Goal: Task Accomplishment & Management: Manage account settings

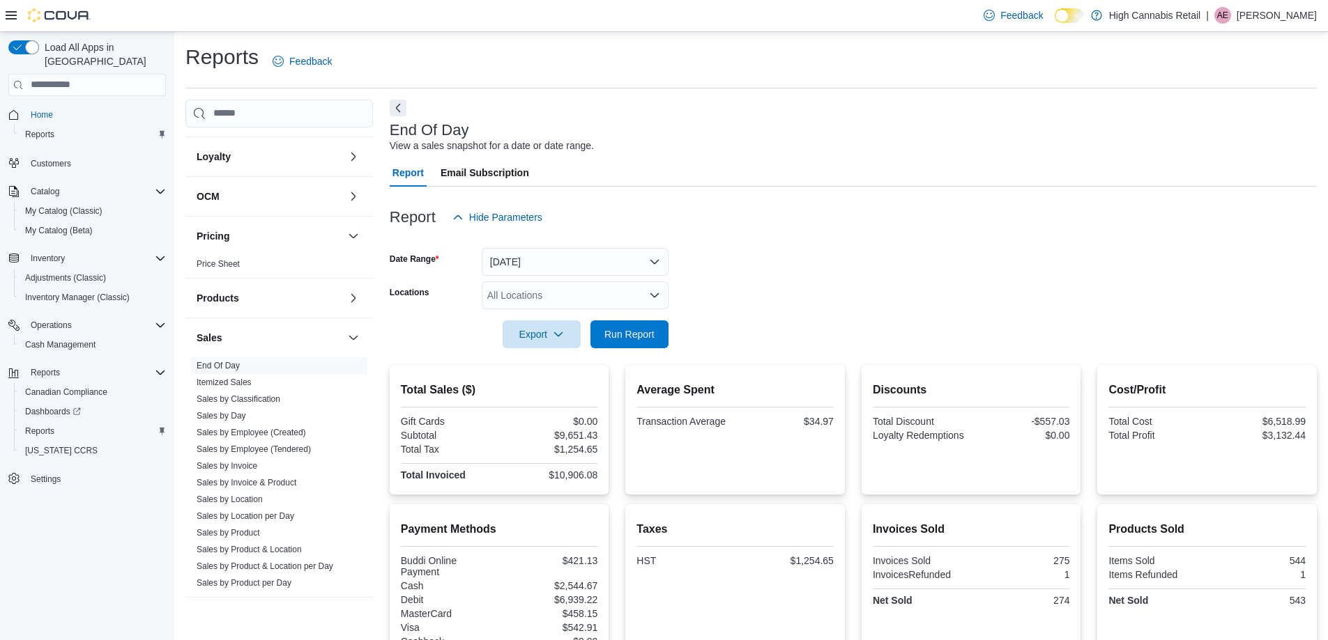
click at [759, 282] on form "Date Range Today Locations All Locations Export Run Report" at bounding box center [853, 289] width 927 height 117
click at [633, 337] on span "Run Report" at bounding box center [629, 334] width 50 height 14
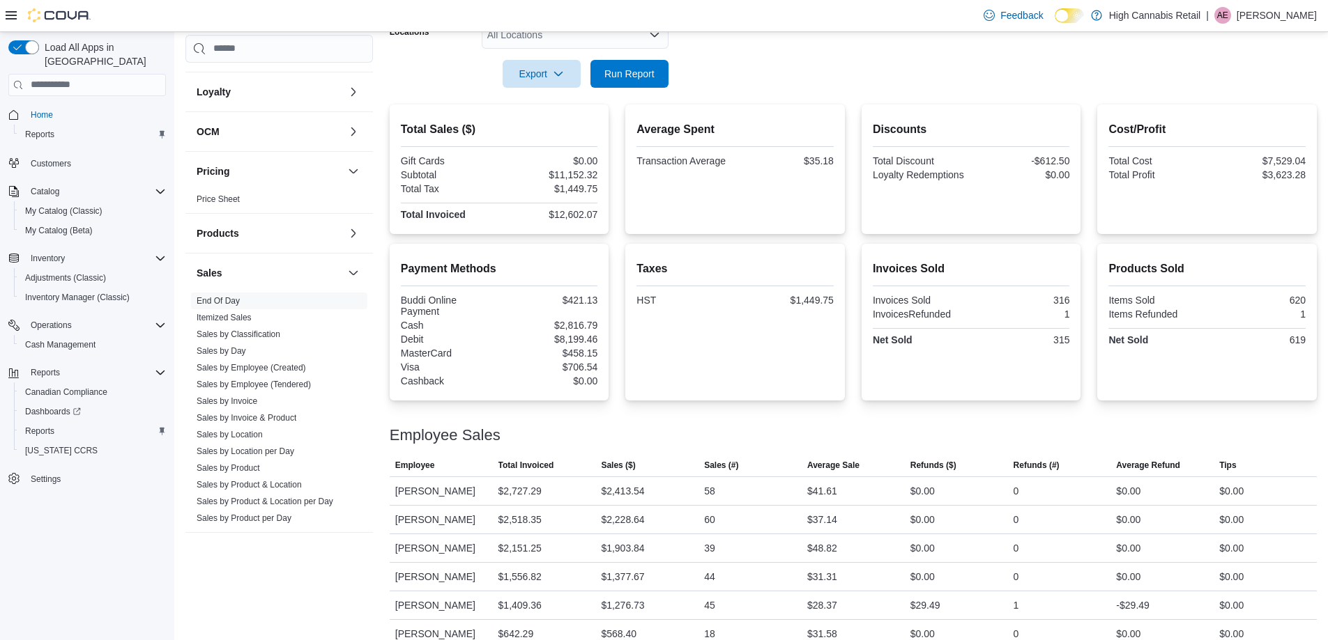
scroll to position [255, 0]
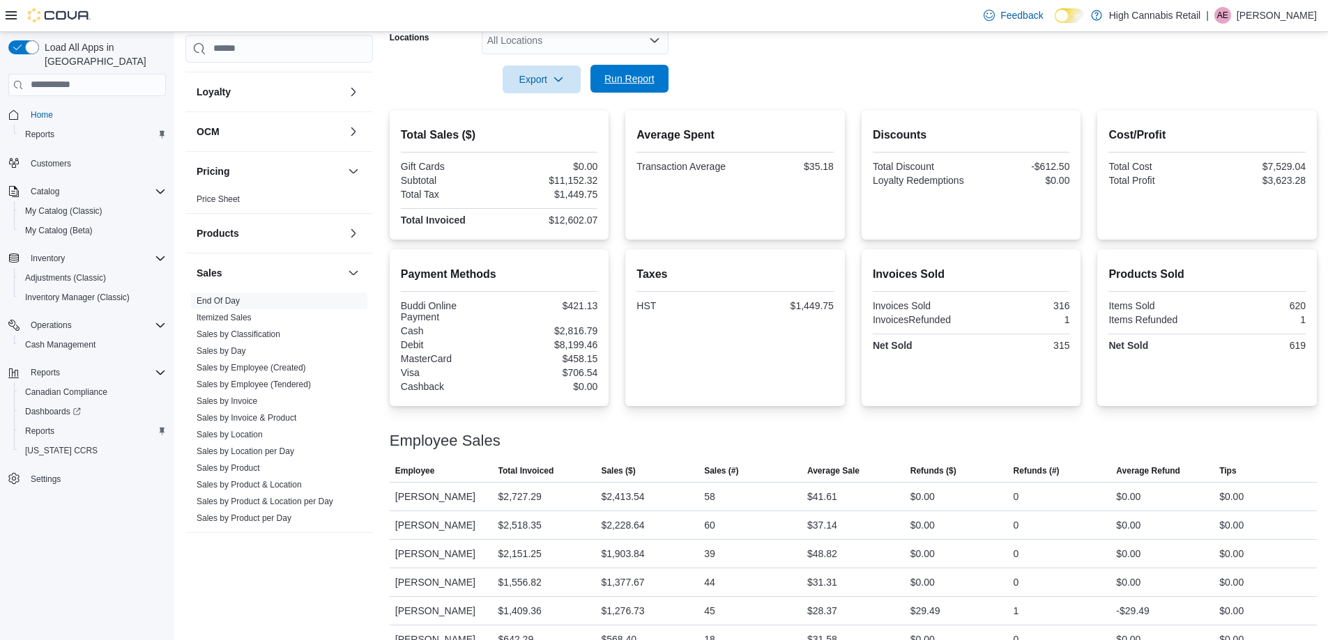
click at [623, 86] on span "Run Report" at bounding box center [629, 79] width 61 height 28
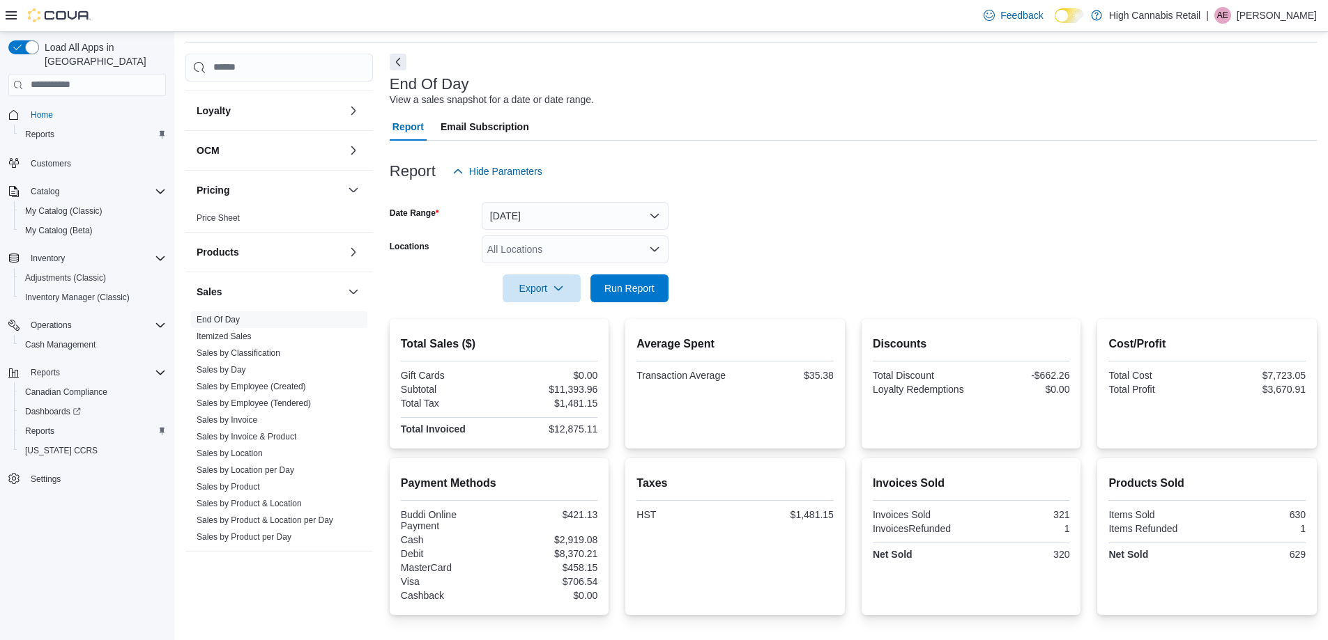
click at [1285, 6] on div "Feedback Dark Mode High Cannabis Retail | AE Amaris Edwards" at bounding box center [1147, 15] width 339 height 28
click at [1283, 17] on p "Amaris Edwards" at bounding box center [1276, 15] width 80 height 17
click at [1254, 135] on button "Sign Out" at bounding box center [1247, 136] width 128 height 22
